Goal: Navigation & Orientation: Find specific page/section

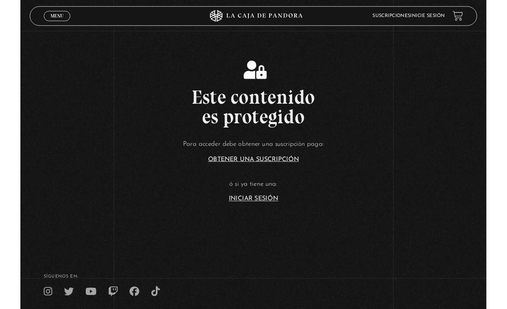
scroll to position [27, 0]
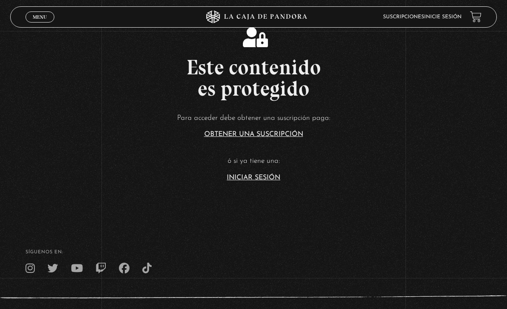
click at [269, 181] on link "Iniciar Sesión" at bounding box center [254, 177] width 54 height 7
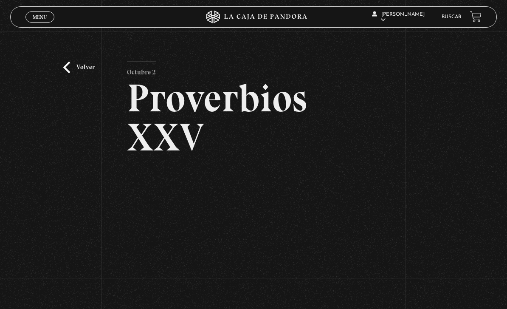
click at [69, 73] on link "Volver" at bounding box center [78, 67] width 31 height 11
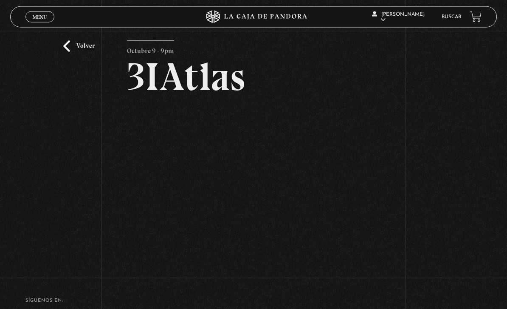
scroll to position [21, 0]
